Goal: Task Accomplishment & Management: Use online tool/utility

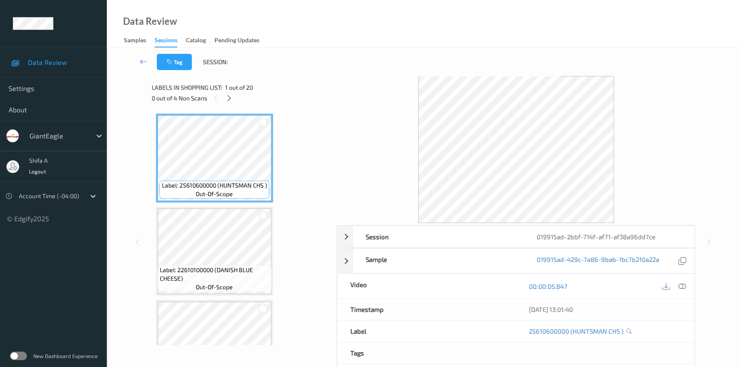
click at [680, 282] on icon at bounding box center [683, 286] width 8 height 8
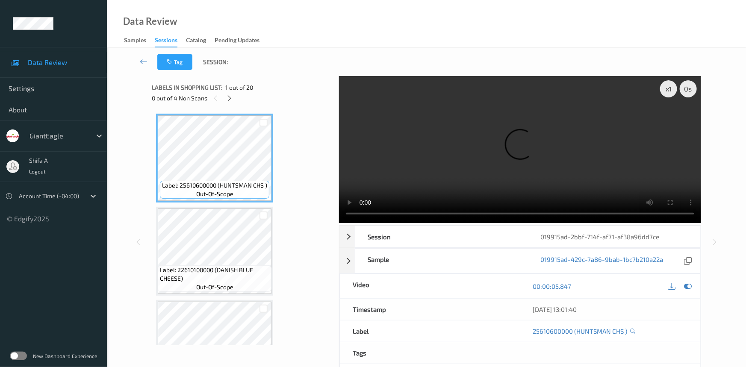
drag, startPoint x: 232, startPoint y: 98, endPoint x: 244, endPoint y: 94, distance: 13.1
click at [231, 98] on icon at bounding box center [229, 98] width 7 height 8
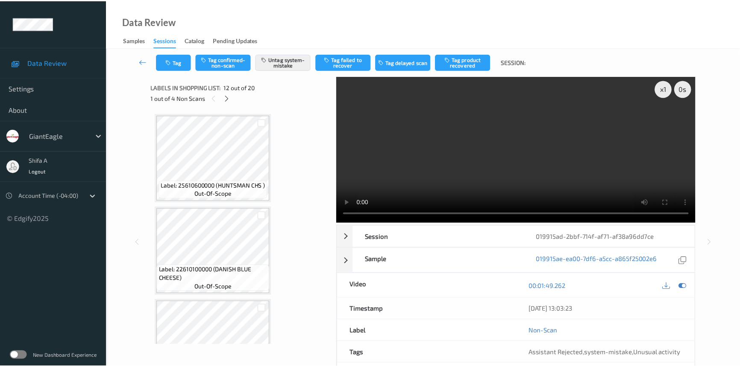
scroll to position [933, 0]
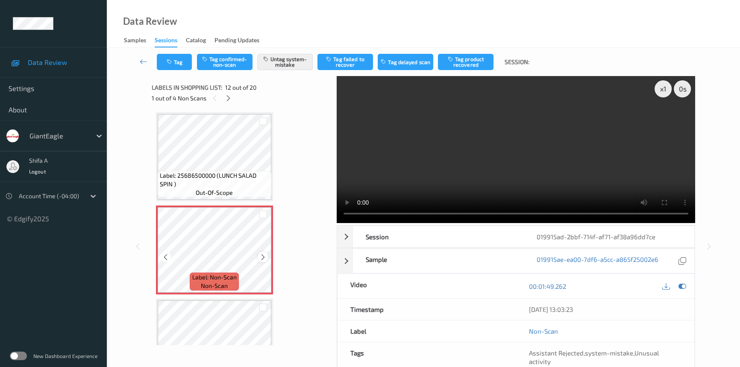
click at [266, 253] on icon at bounding box center [262, 257] width 7 height 8
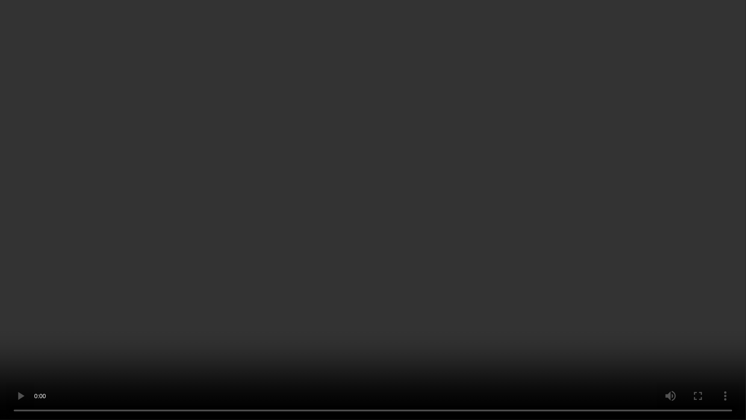
click at [494, 244] on video at bounding box center [373, 210] width 746 height 420
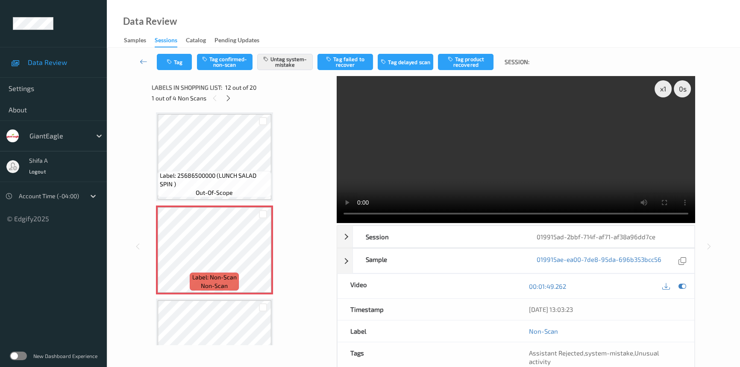
click at [559, 172] on video at bounding box center [516, 149] width 359 height 147
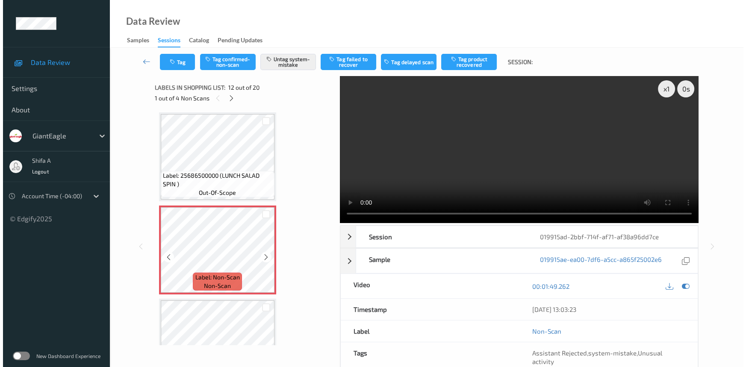
scroll to position [1088, 0]
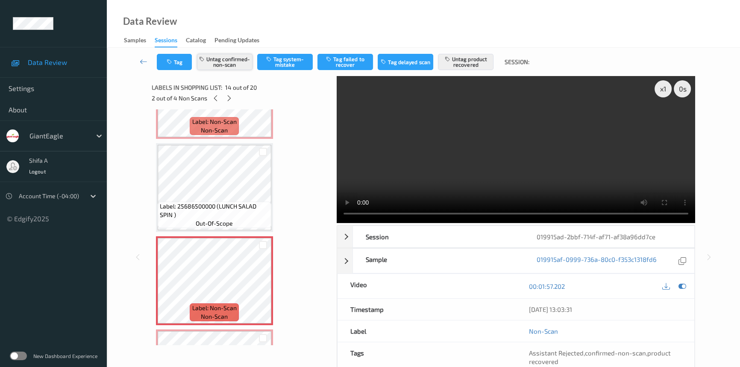
click at [236, 61] on button "Untag confirmed-non-scan" at bounding box center [225, 62] width 56 height 16
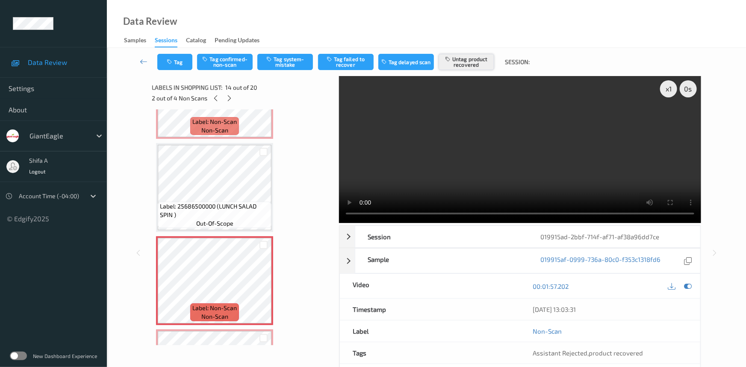
click at [480, 64] on button "Untag product recovered" at bounding box center [466, 62] width 56 height 16
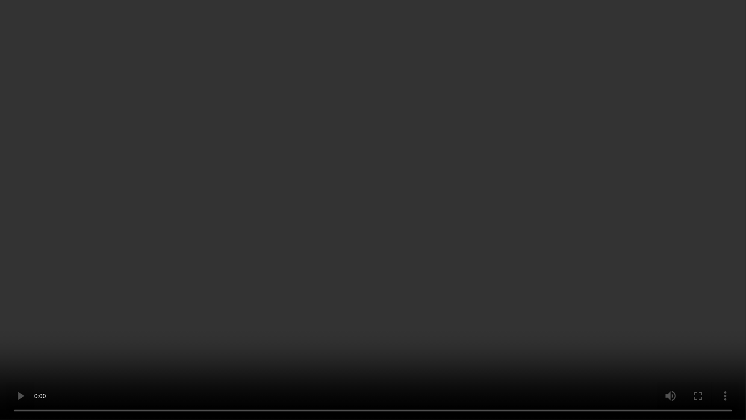
click at [323, 291] on video at bounding box center [373, 210] width 746 height 420
click at [459, 274] on video at bounding box center [373, 210] width 746 height 420
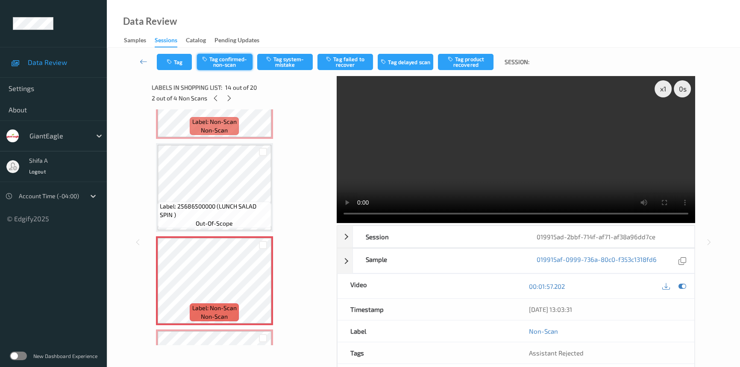
click at [239, 64] on button "Tag confirmed-non-scan" at bounding box center [225, 62] width 56 height 16
click at [460, 60] on button "Tag product recovered" at bounding box center [466, 62] width 56 height 16
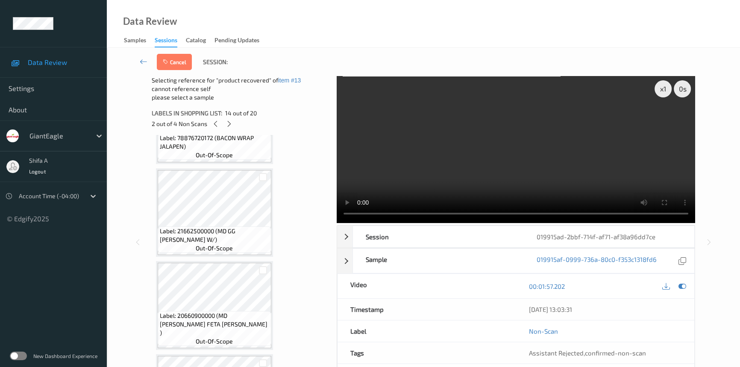
scroll to position [1625, 0]
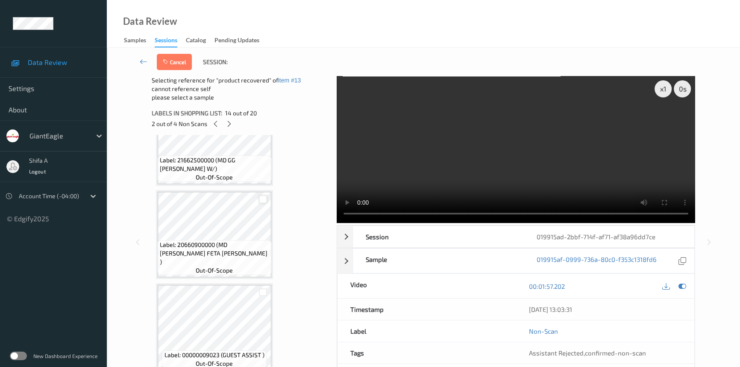
click at [263, 196] on div at bounding box center [263, 199] width 8 height 8
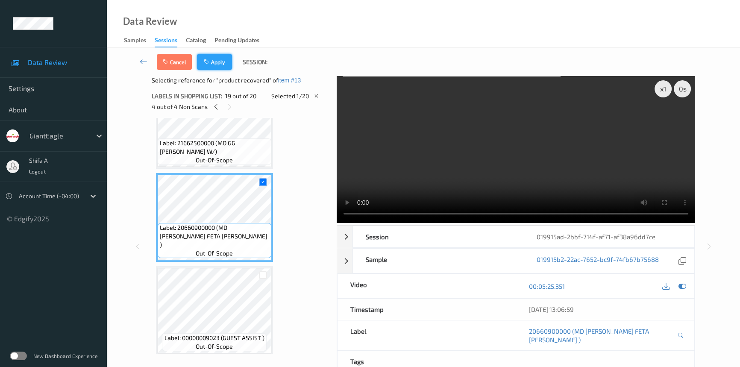
click at [211, 66] on button "Apply" at bounding box center [214, 62] width 35 height 16
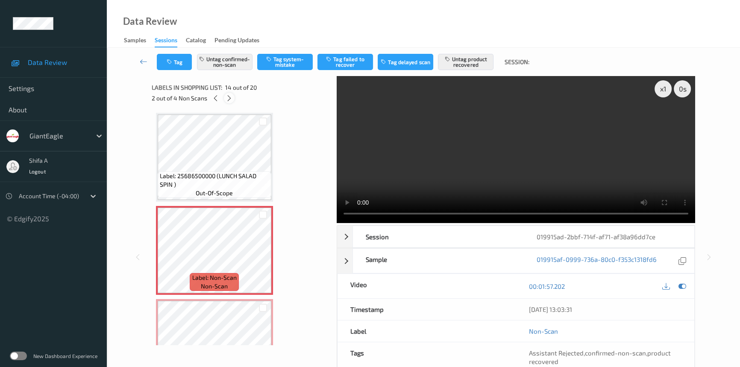
click at [227, 98] on icon at bounding box center [229, 98] width 7 height 8
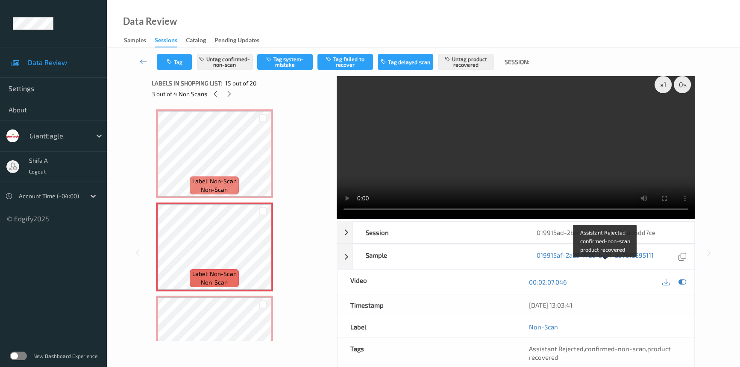
scroll to position [5, 0]
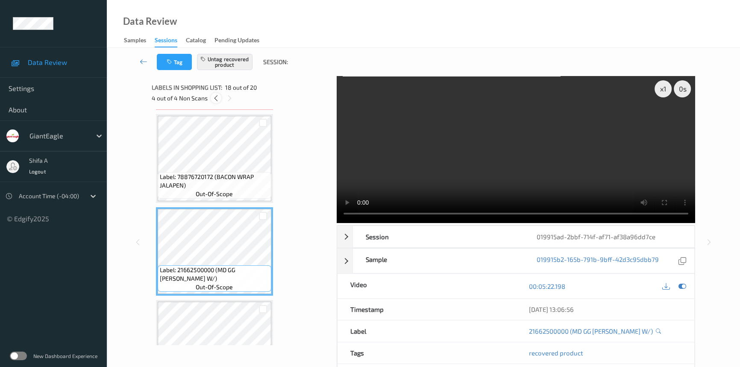
click at [218, 102] on div at bounding box center [216, 98] width 11 height 11
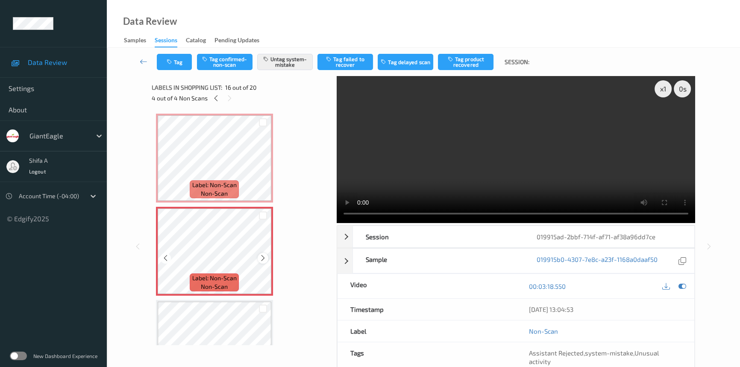
click at [262, 254] on icon at bounding box center [262, 258] width 7 height 8
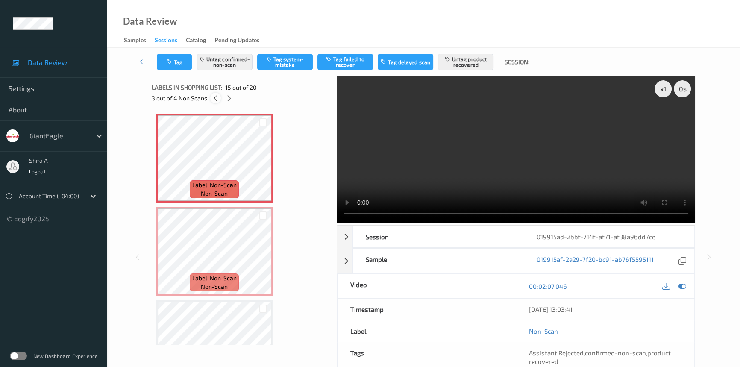
click at [215, 96] on icon at bounding box center [215, 98] width 7 height 8
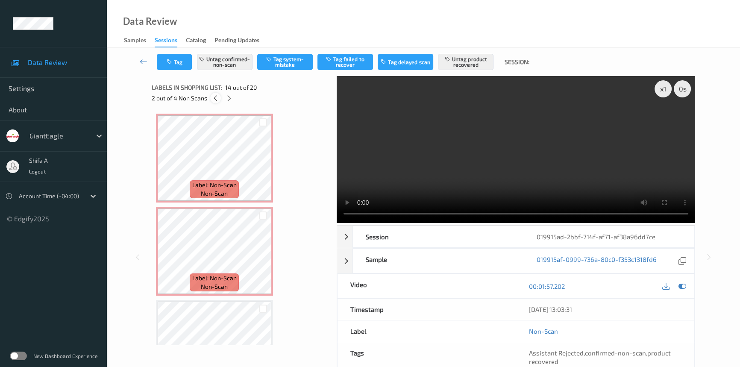
scroll to position [1118, 0]
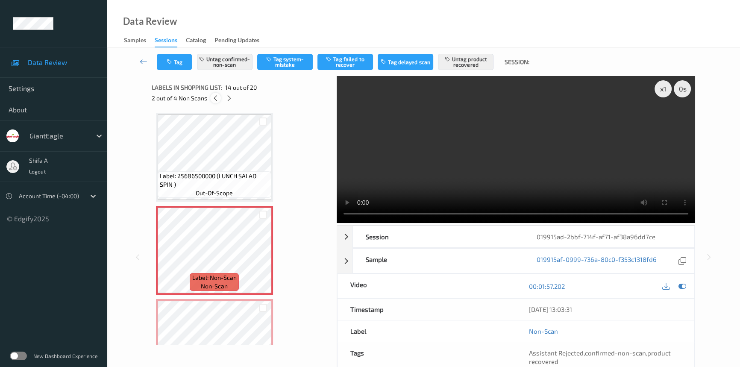
click at [215, 96] on icon at bounding box center [215, 98] width 7 height 8
